Goal: Task Accomplishment & Management: Complete application form

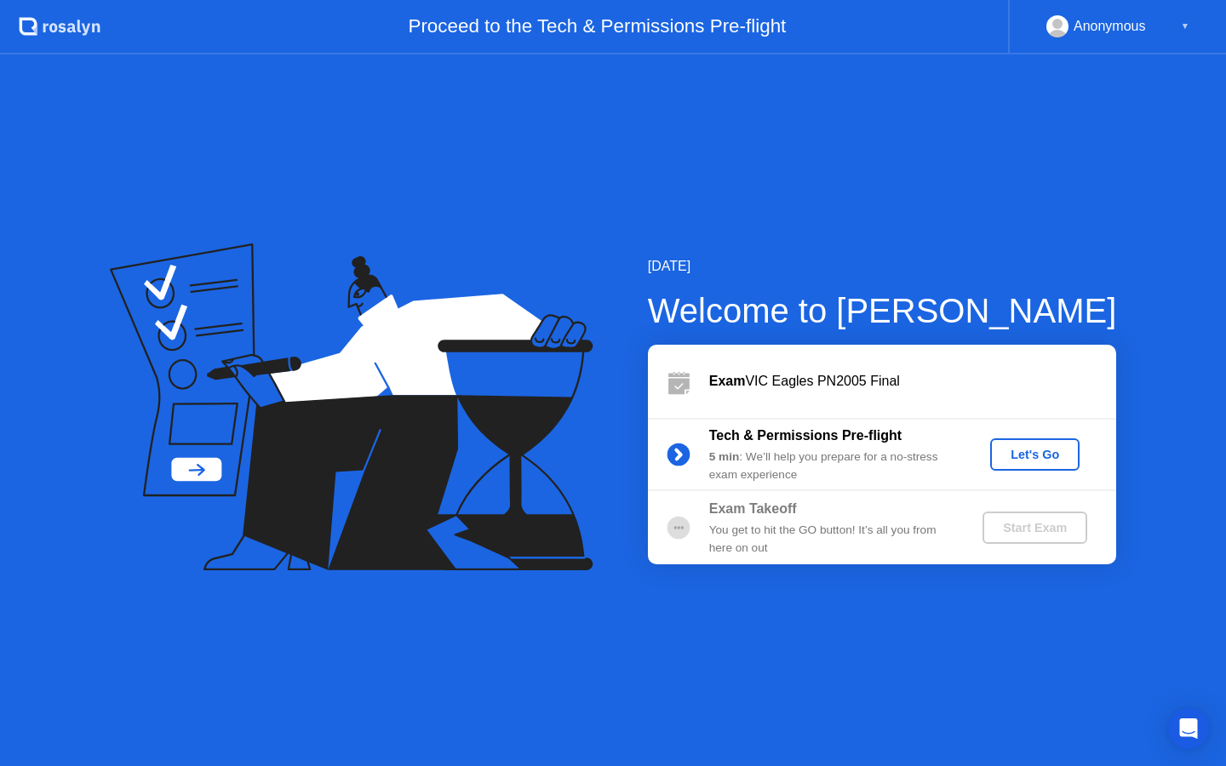
click at [1039, 468] on button "Let's Go" at bounding box center [1034, 454] width 89 height 32
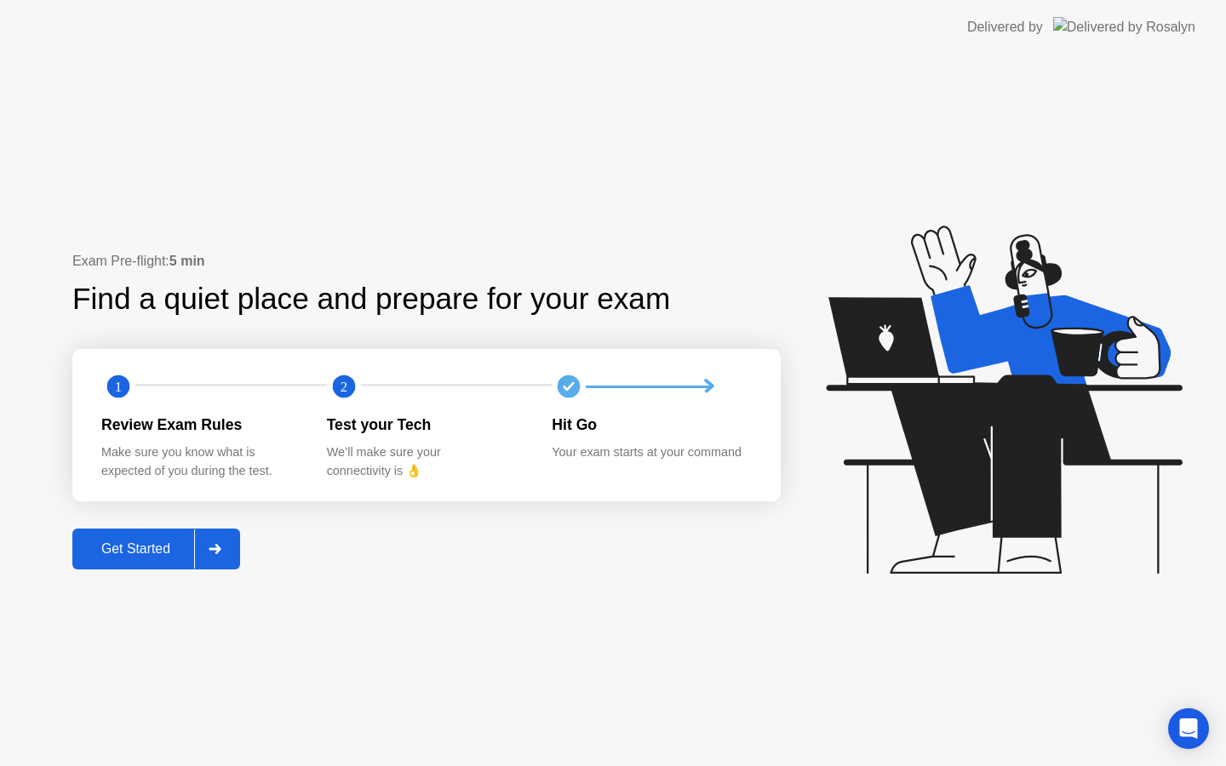
click at [129, 569] on div "Exam Pre-flight: 5 min Find a quiet place and prepare for your exam 1 2 Review …" at bounding box center [426, 409] width 708 height 317
click at [135, 558] on button "Get Started" at bounding box center [156, 549] width 168 height 41
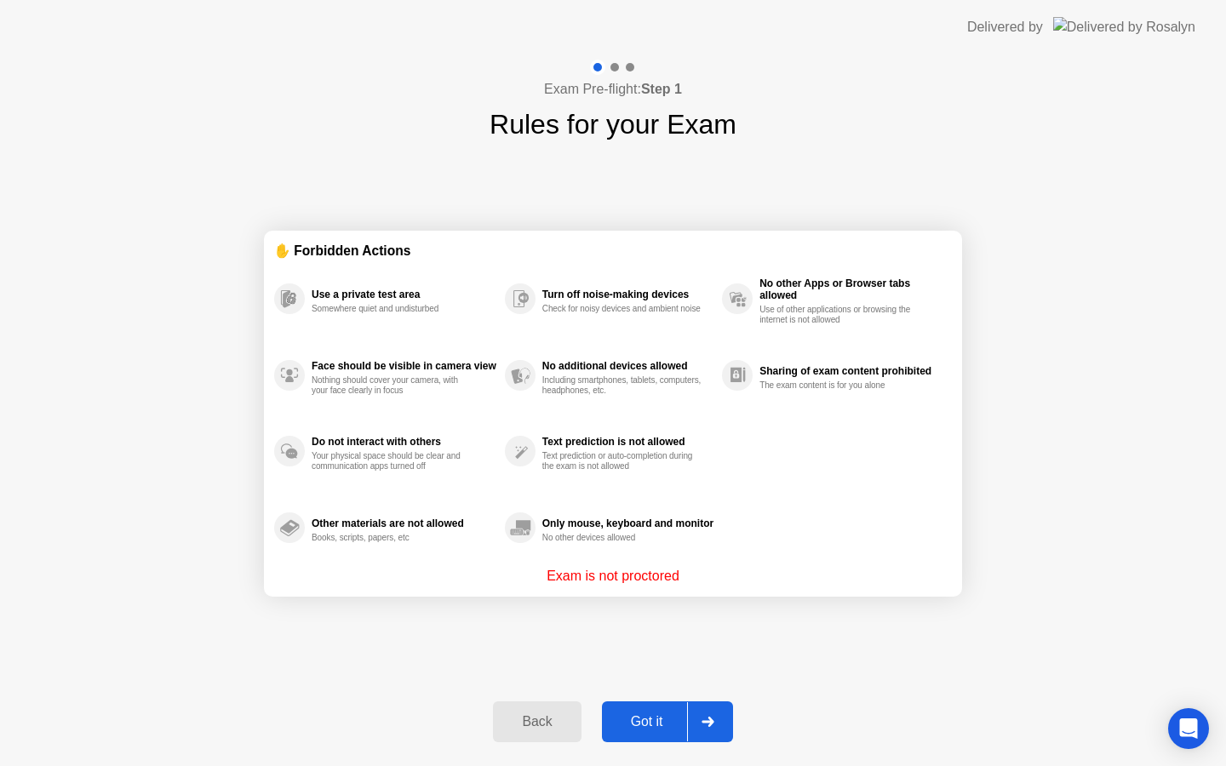
click at [646, 714] on div "Got it" at bounding box center [647, 721] width 80 height 15
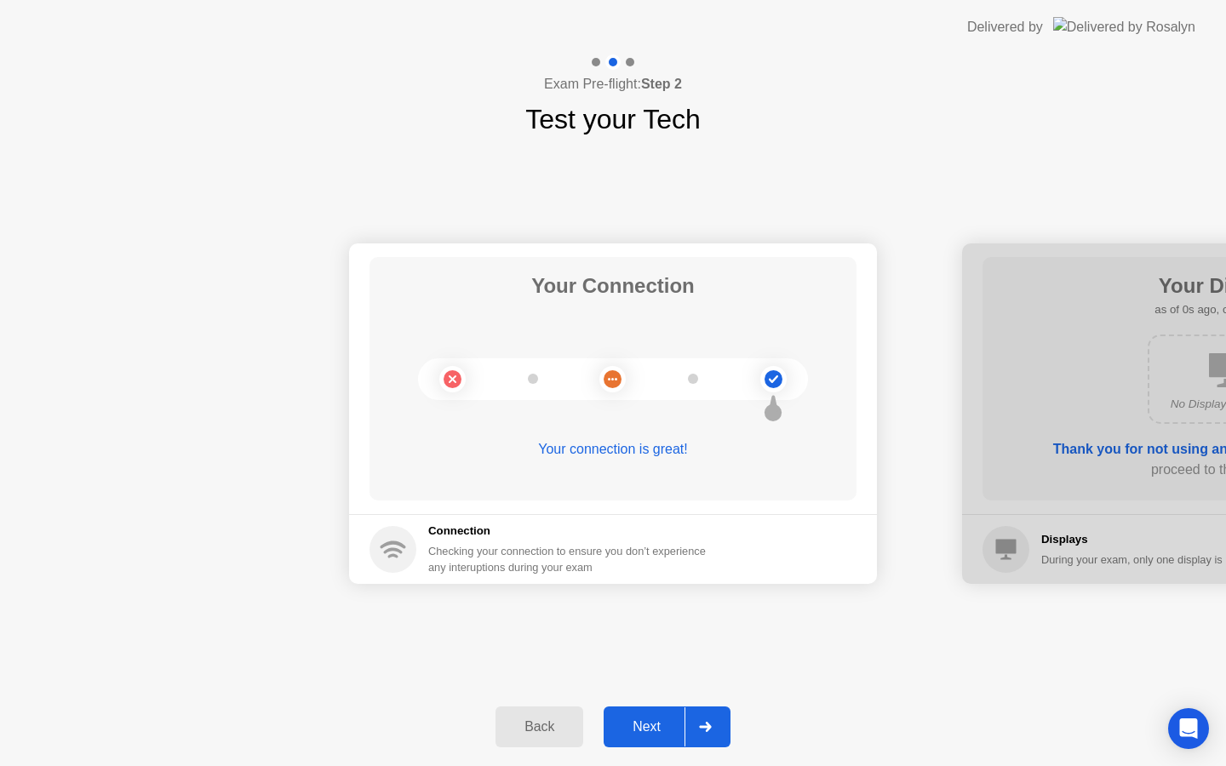
click at [684, 726] on div "Next" at bounding box center [647, 726] width 76 height 15
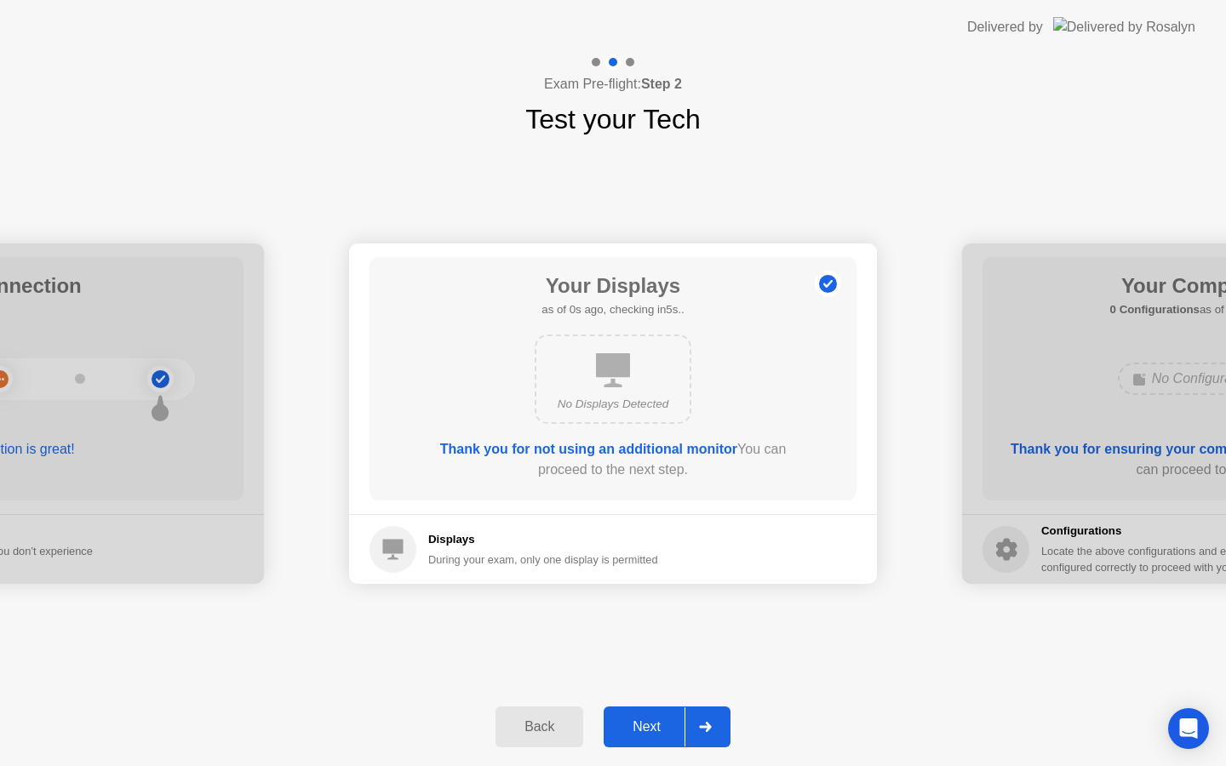
click at [684, 726] on div "Next" at bounding box center [647, 726] width 76 height 15
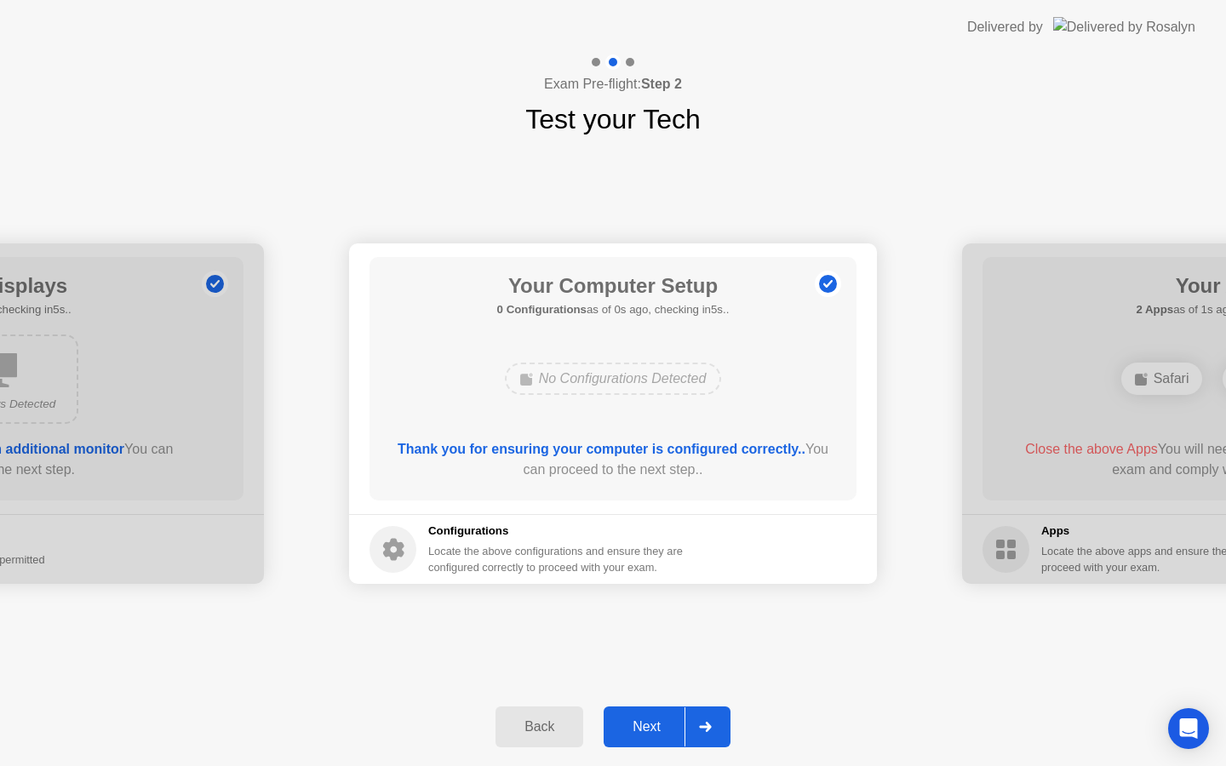
click at [684, 726] on div "Next" at bounding box center [647, 726] width 76 height 15
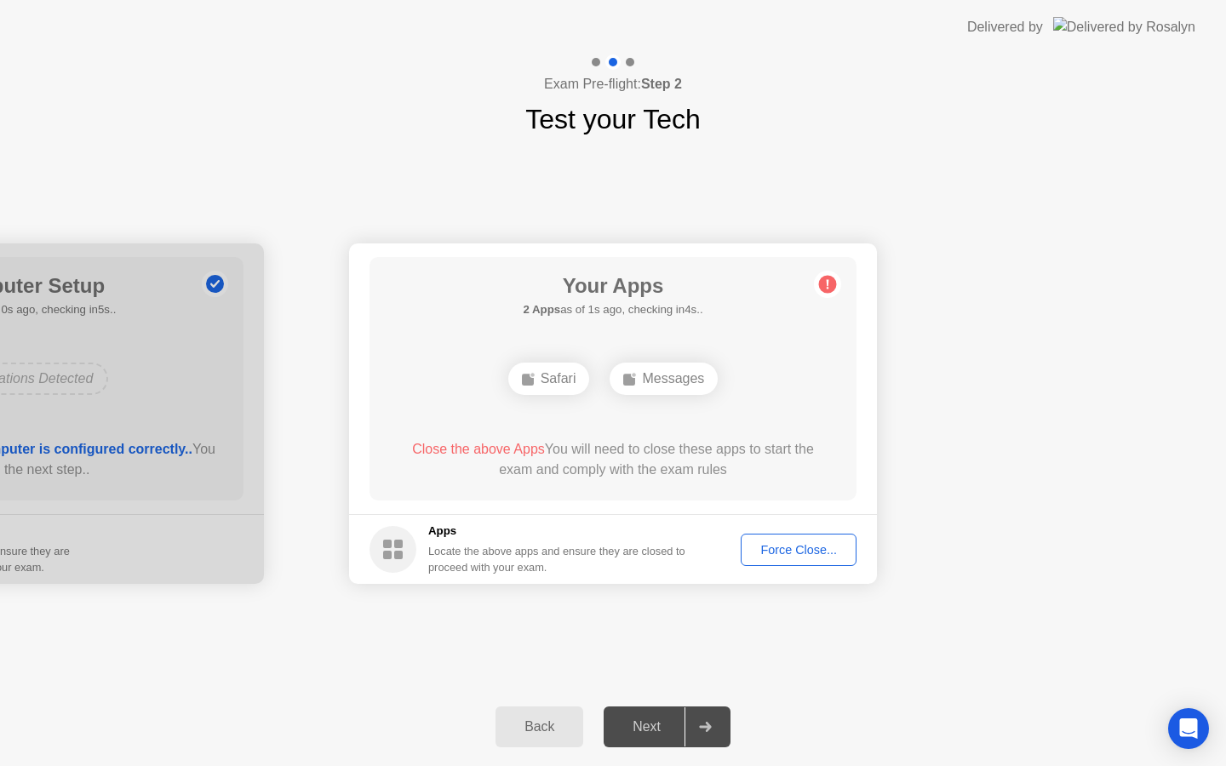
click at [798, 543] on div "Force Close..." at bounding box center [798, 550] width 104 height 14
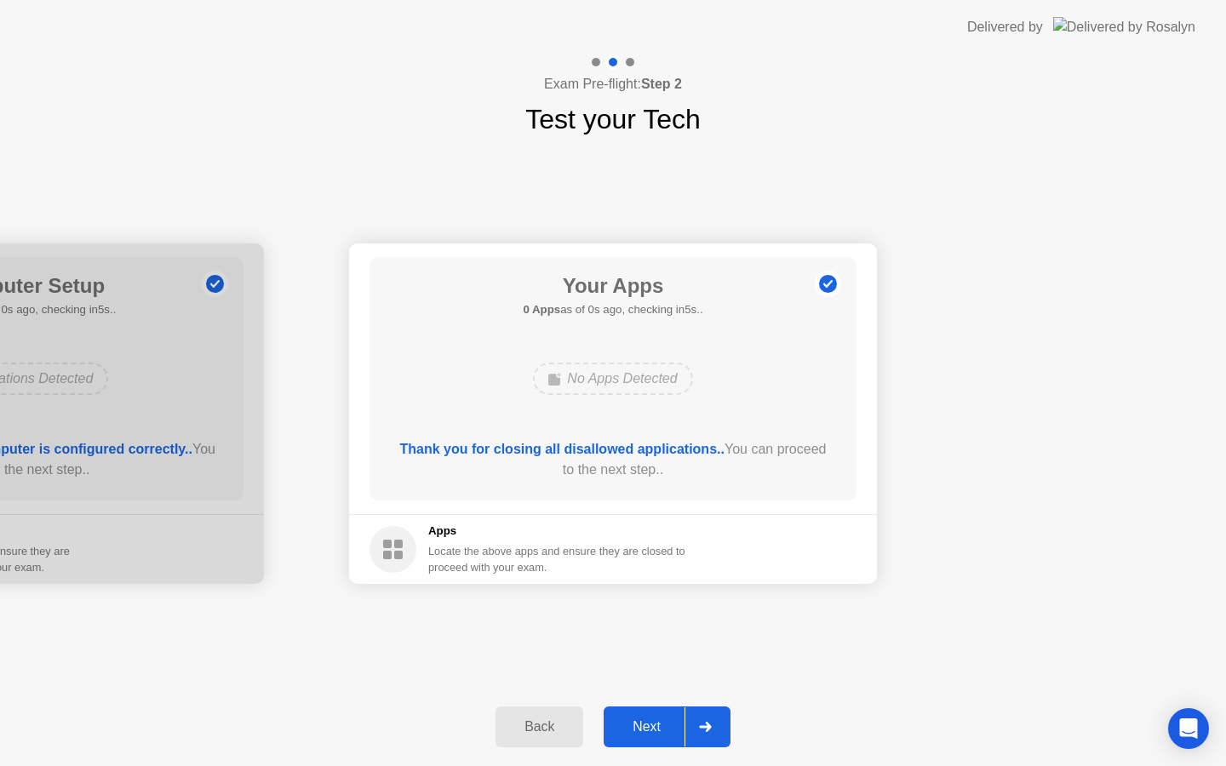
click at [671, 723] on div "Next" at bounding box center [647, 726] width 76 height 15
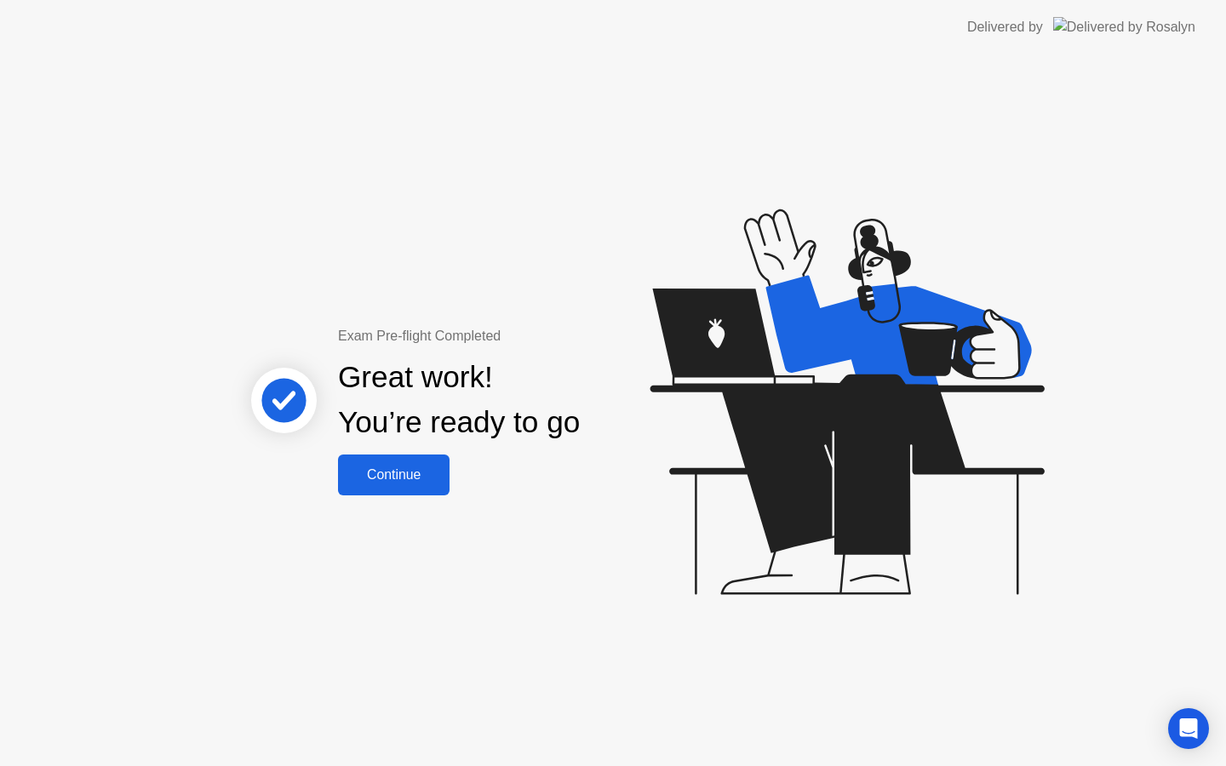
click at [425, 476] on div "Continue" at bounding box center [393, 474] width 101 height 15
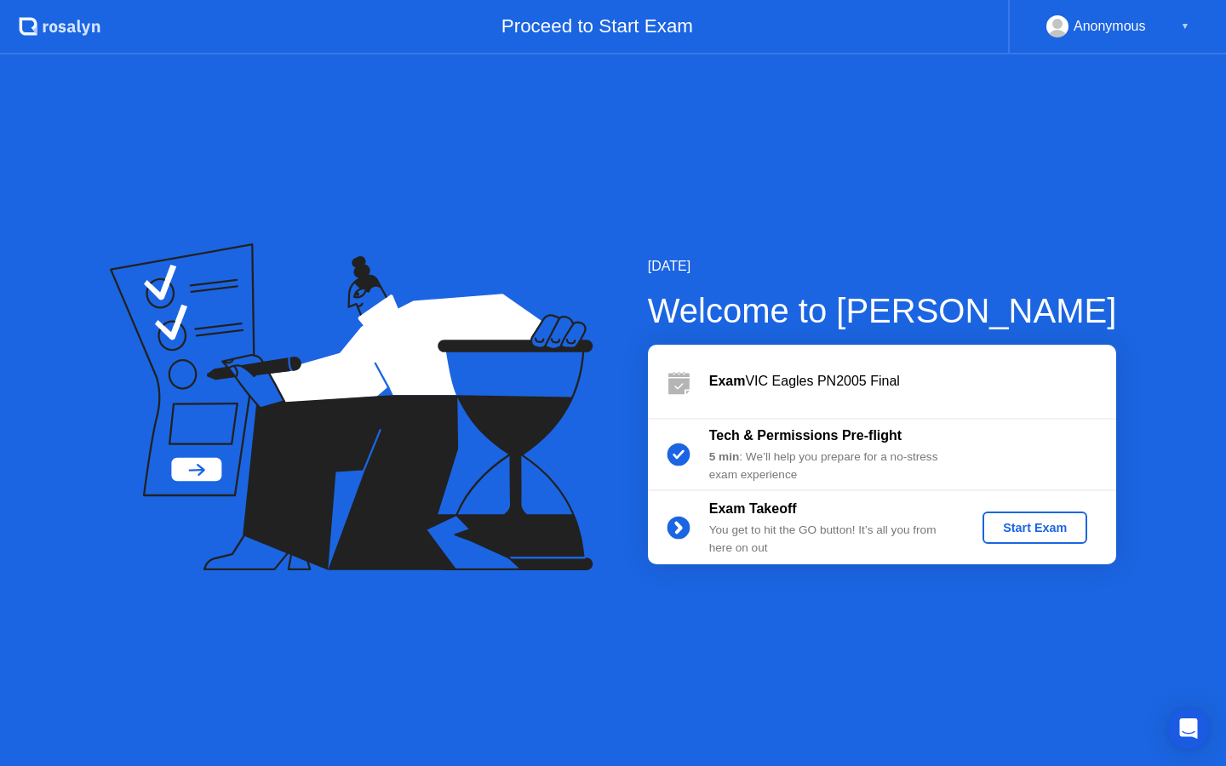
click at [1046, 537] on button "Start Exam" at bounding box center [1034, 528] width 105 height 32
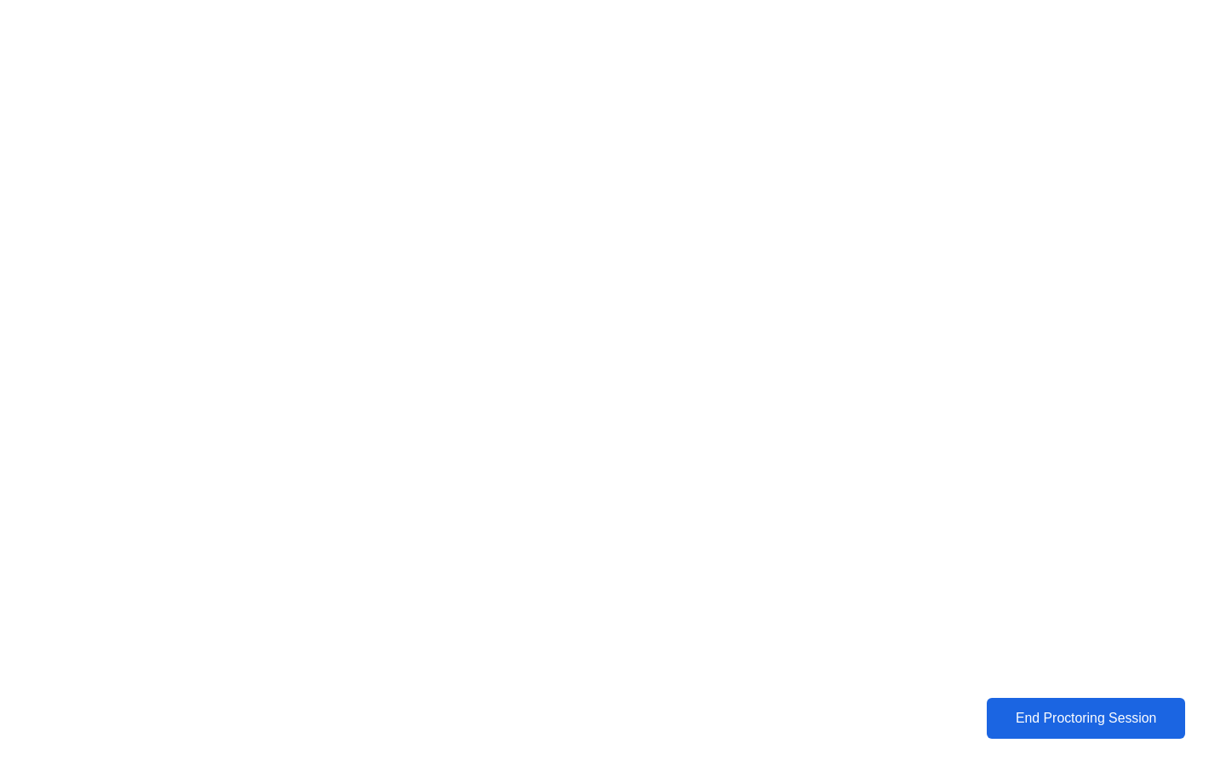
click at [1024, 717] on div "End Proctoring Session" at bounding box center [1086, 718] width 188 height 15
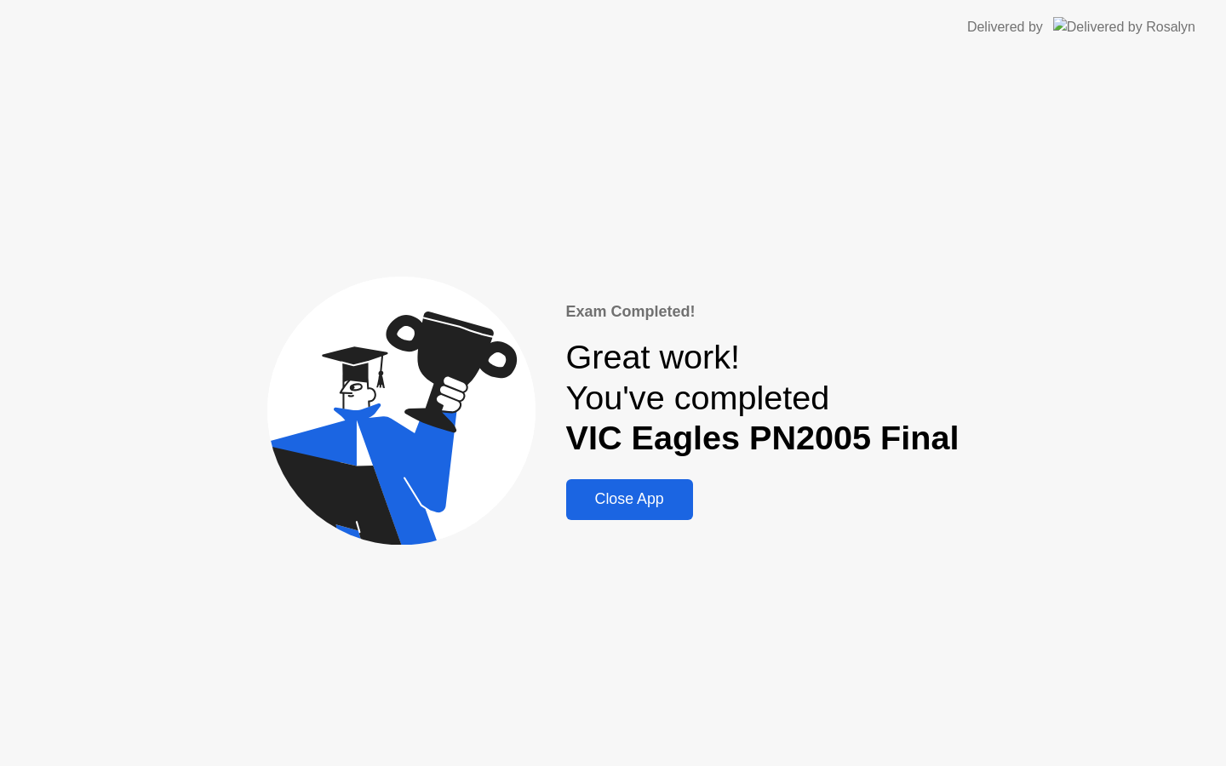
click at [637, 490] on div "Close App" at bounding box center [629, 499] width 117 height 18
